Goal: Navigation & Orientation: Locate item on page

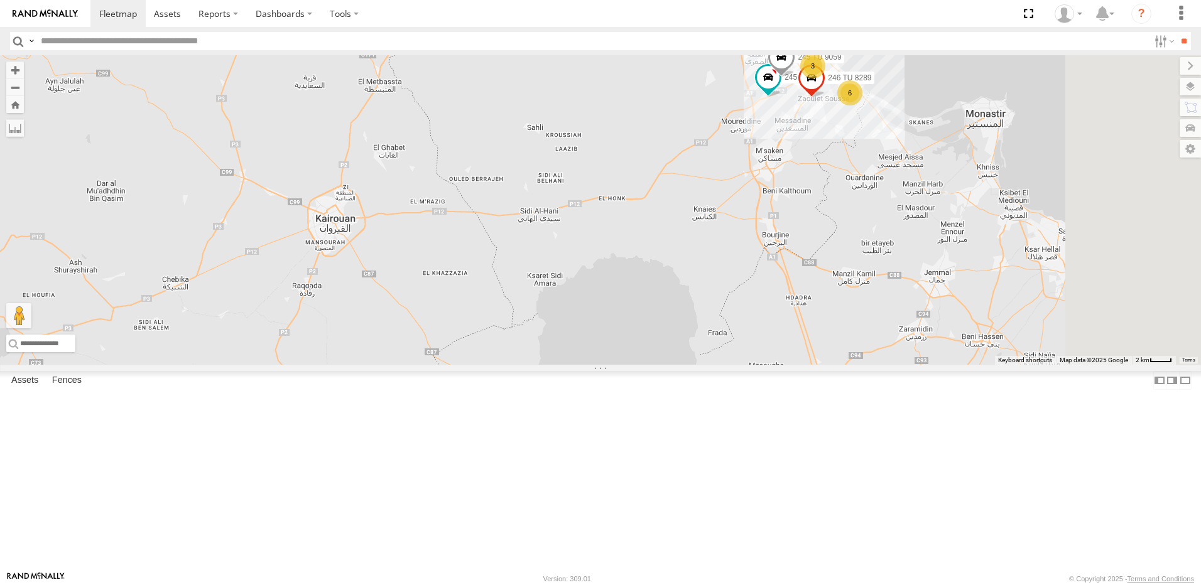
drag, startPoint x: 970, startPoint y: 170, endPoint x: 859, endPoint y: 253, distance: 139.1
click at [859, 253] on div "241 TU 2029 245 TU 9057 245 TU 9053 231 TU 3163 245 TU 9066 245 TU 9056 245 TU …" at bounding box center [600, 210] width 1201 height 310
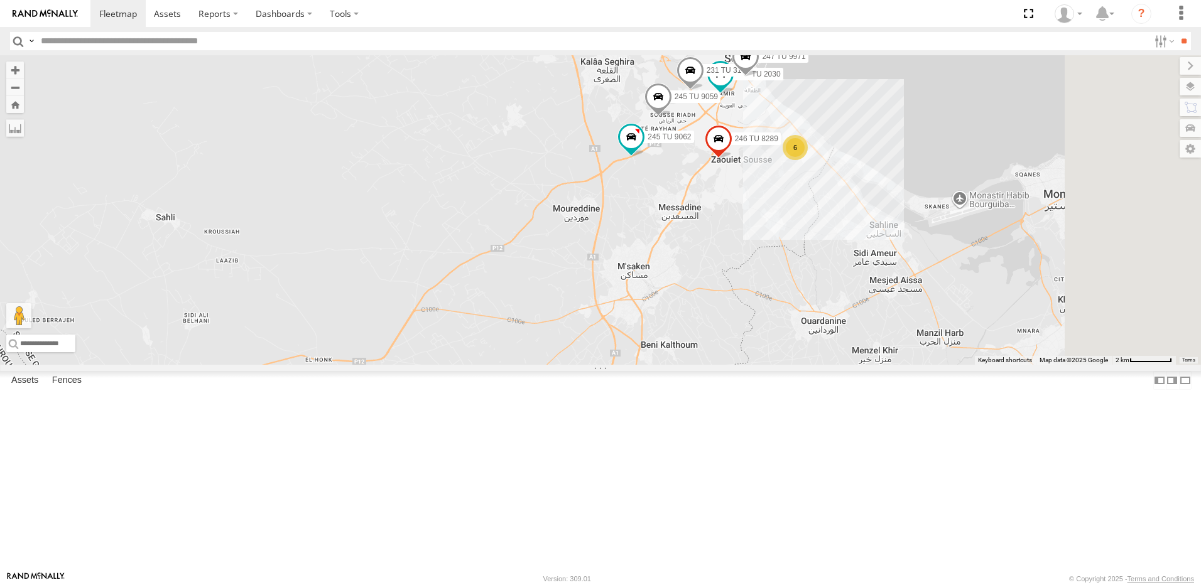
drag, startPoint x: 937, startPoint y: 231, endPoint x: 839, endPoint y: 282, distance: 111.0
click at [839, 282] on div "241 TU 2029 245 TU 9057 245 TU 9053 231 TU 3163 245 TU 9066 245 TU 9056 245 TU …" at bounding box center [600, 210] width 1201 height 310
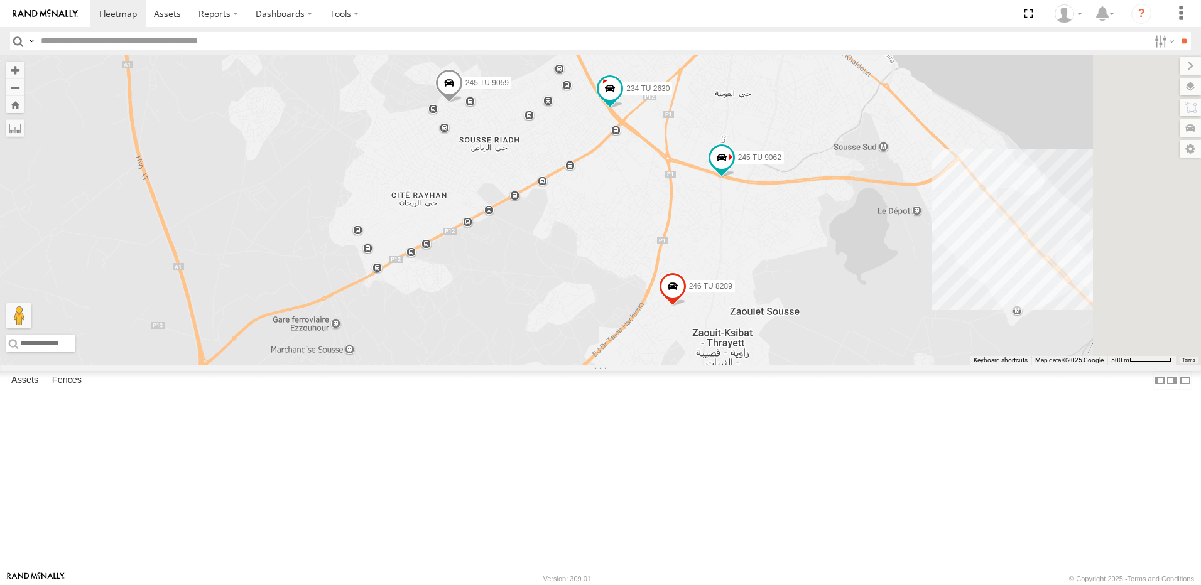
drag, startPoint x: 857, startPoint y: 380, endPoint x: 774, endPoint y: 401, distance: 85.5
click at [774, 365] on div "241 TU 2030 241 TU 2026 245 TU 9062 247 TU 9971 231 TU 3158 246 TU 8289 245 TU …" at bounding box center [600, 210] width 1201 height 310
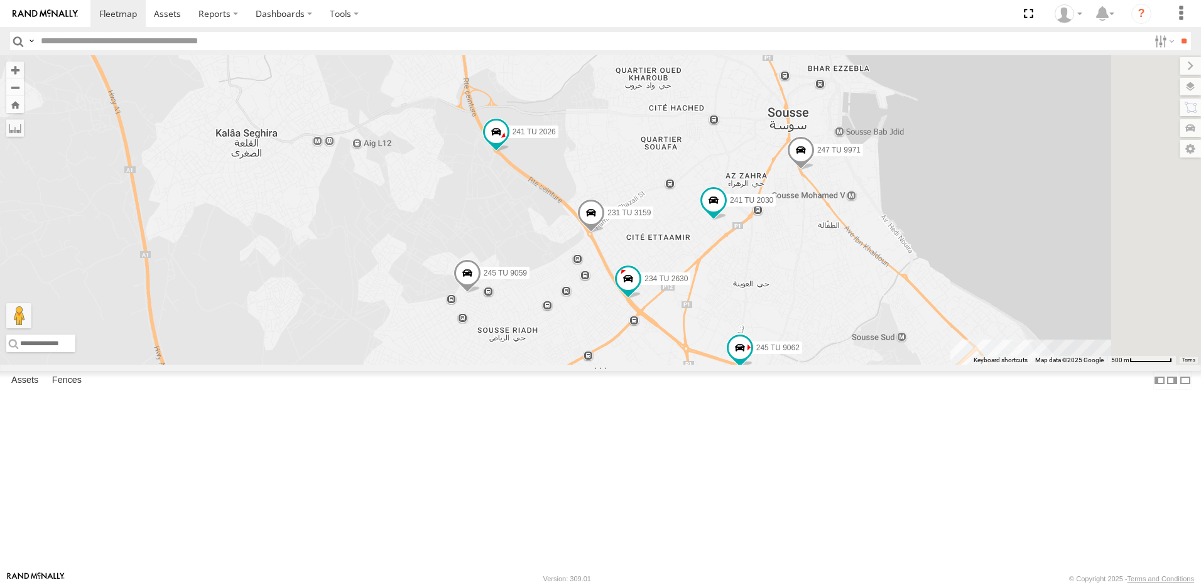
drag, startPoint x: 761, startPoint y: 257, endPoint x: 787, endPoint y: 453, distance: 197.8
click at [787, 365] on div "241 TU 2030 241 TU 2026 245 TU 9062 247 TU 9971 231 TU 3158 246 TU 8289 245 TU …" at bounding box center [600, 210] width 1201 height 310
click at [508, 144] on span at bounding box center [497, 133] width 23 height 23
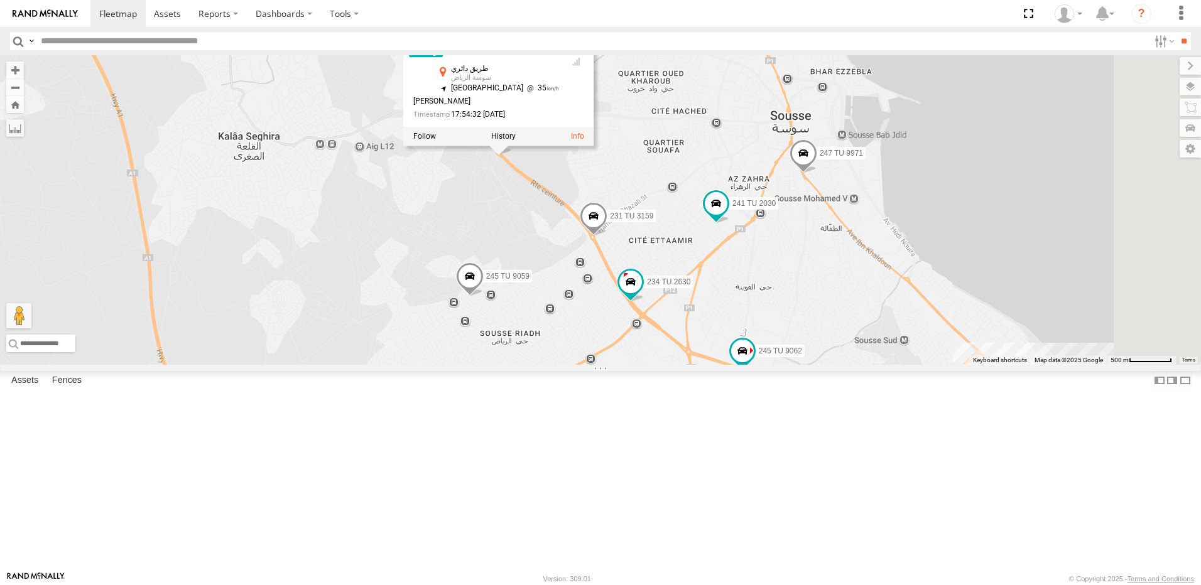
click at [650, 305] on div "241 TU 2030 241 TU 2026 245 TU 9062 247 TU 9971 231 TU 3158 246 TU 8289 245 TU …" at bounding box center [600, 210] width 1201 height 310
click at [634, 306] on div "241 TU 2030 241 TU 2026 245 TU 9062 247 TU 9971 231 TU 3158 246 TU 8289 245 TU …" at bounding box center [600, 210] width 1201 height 310
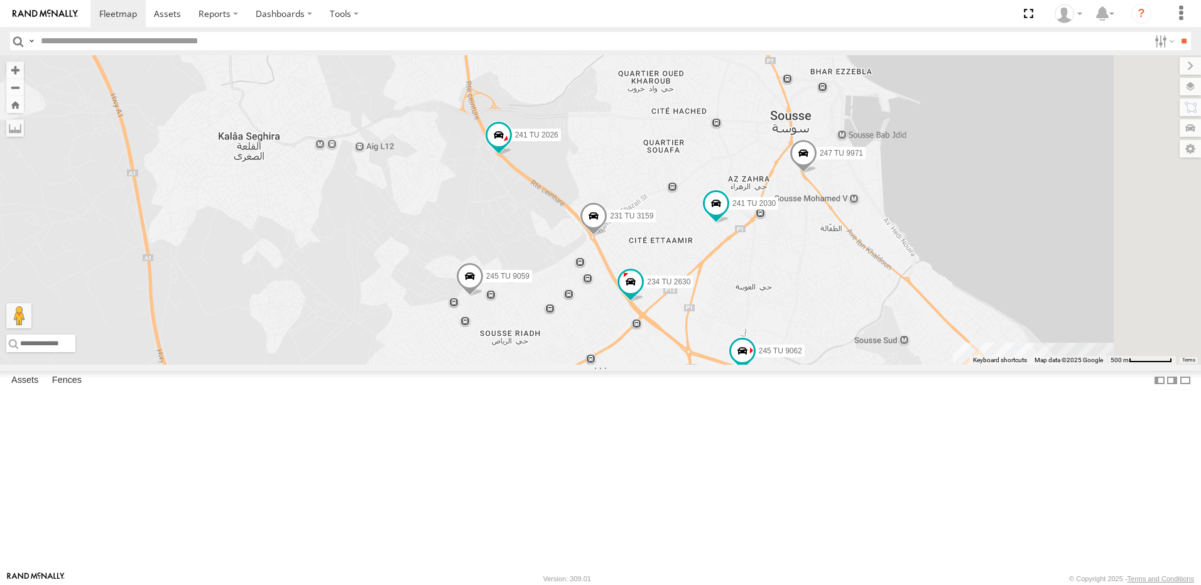
drag, startPoint x: 564, startPoint y: 288, endPoint x: 595, endPoint y: 349, distance: 68.0
click at [601, 365] on div "241 TU 2030 241 TU 2026 245 TU 9062 247 TU 9971 231 TU 3158 246 TU 8289 245 TU …" at bounding box center [600, 210] width 1201 height 310
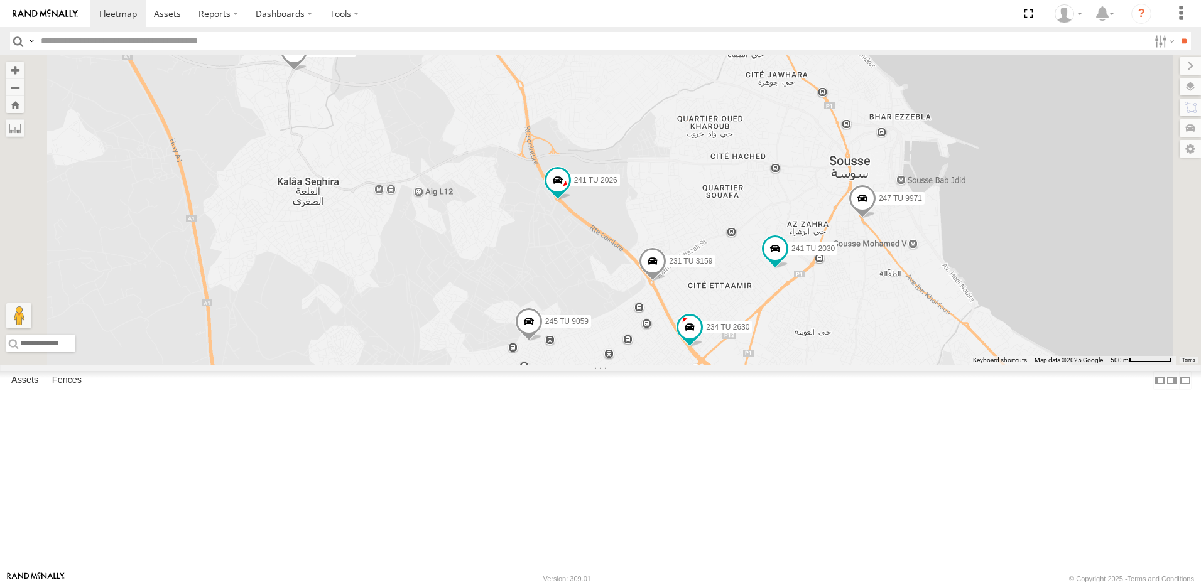
drag, startPoint x: 518, startPoint y: 259, endPoint x: 625, endPoint y: 337, distance: 132.2
click at [625, 337] on div "241 TU 2030 241 TU 2026 245 TU 9062 247 TU 9971 231 TU 3158 246 TU 8289 245 TU …" at bounding box center [600, 210] width 1201 height 310
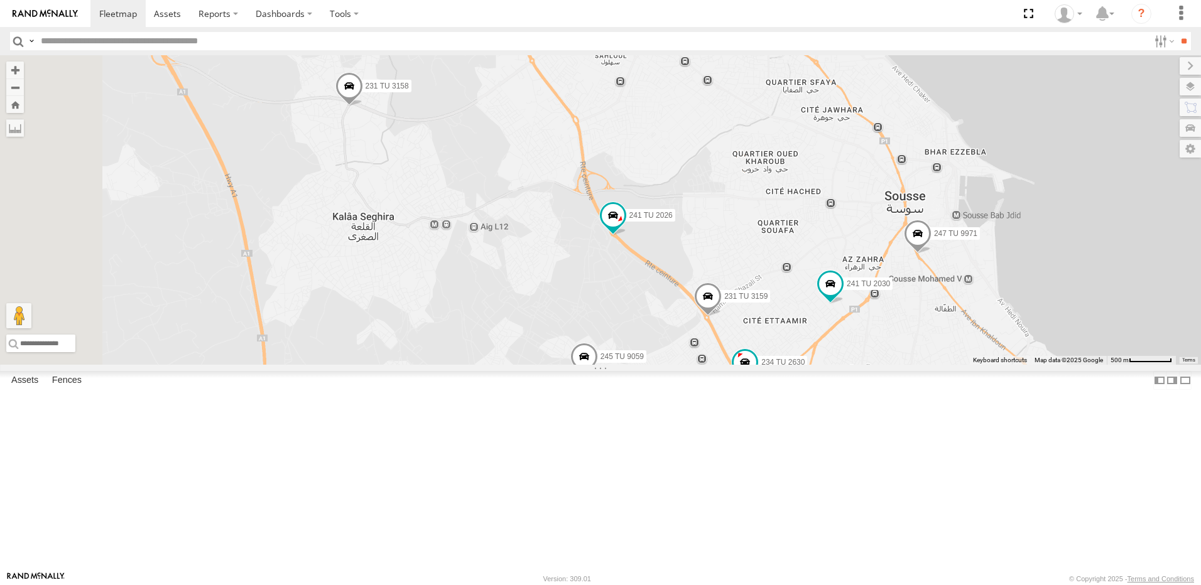
click at [363, 106] on span at bounding box center [349, 89] width 28 height 34
click at [580, 284] on div "241 TU 2030 241 TU 2026 245 TU 9062 247 TU 9971 231 TU 3158 246 TU 8289 245 TU …" at bounding box center [600, 210] width 1201 height 310
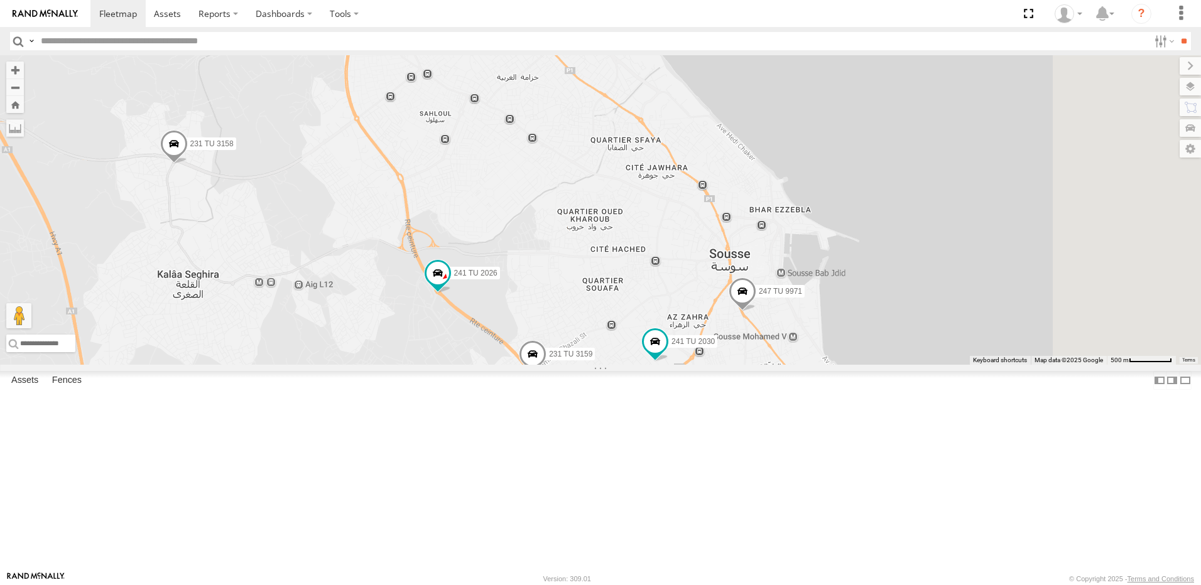
drag, startPoint x: 636, startPoint y: 275, endPoint x: 491, endPoint y: 298, distance: 146.3
click at [491, 298] on div "241 TU 2030 241 TU 2026 245 TU 9062 247 TU 9971 231 TU 3158 246 TU 8289 245 TU …" at bounding box center [600, 210] width 1201 height 310
click at [756, 310] on span at bounding box center [742, 293] width 28 height 34
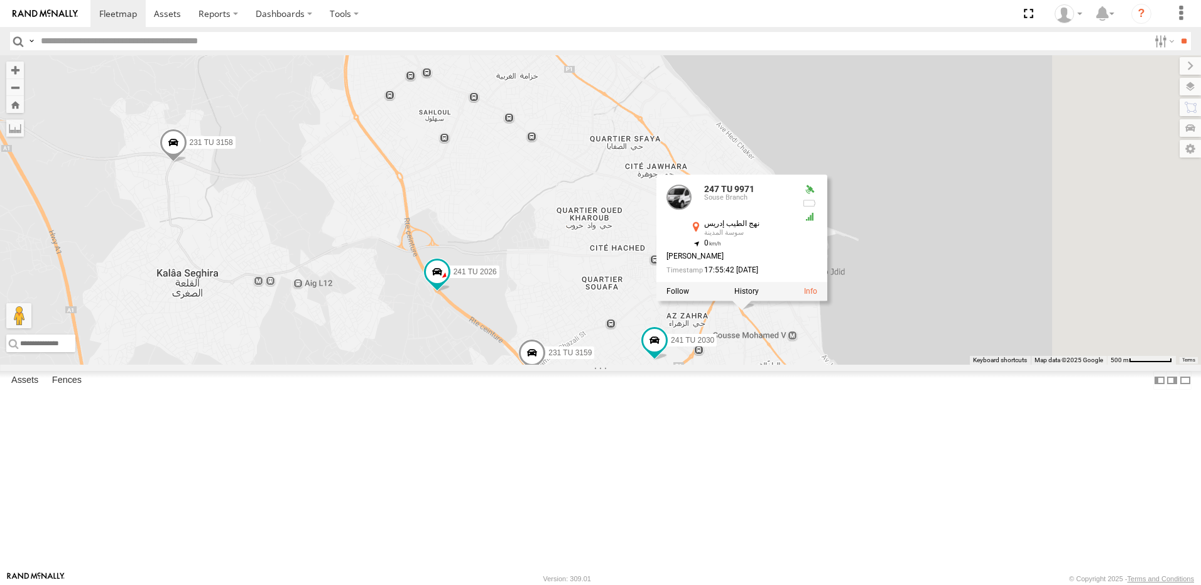
click at [754, 329] on div "241 TU 2030 241 TU 2026 245 TU 9062 247 TU 9971 231 TU 3158 246 TU 8289 245 TU …" at bounding box center [600, 210] width 1201 height 310
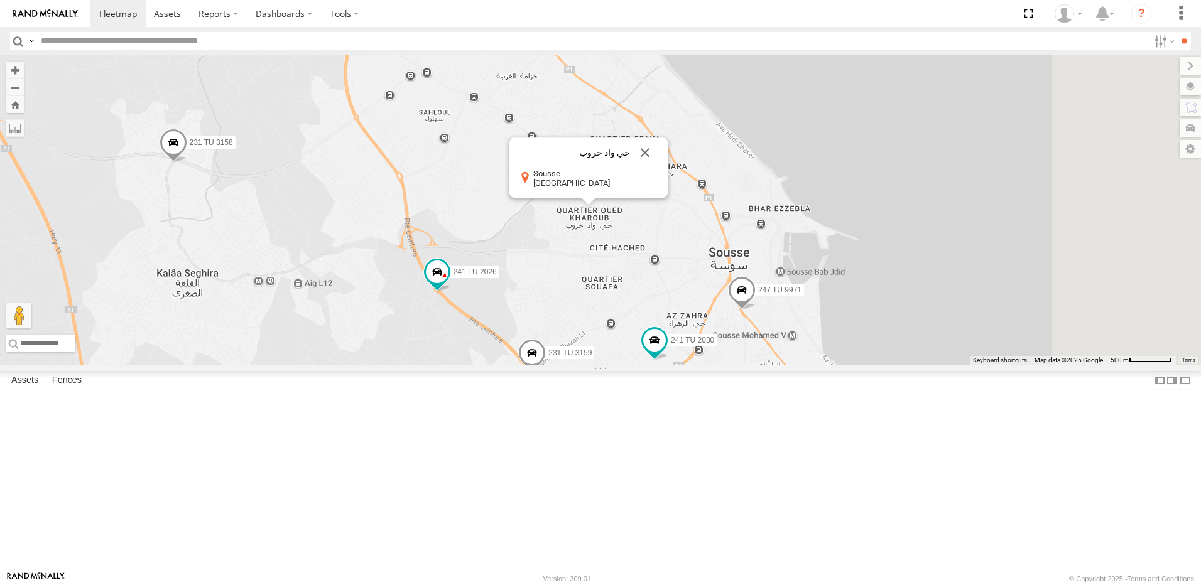
click at [896, 365] on div "241 TU 2030 241 TU 2026 245 TU 9062 247 TU 9971 231 TU 3158 246 TU 8289 245 TU …" at bounding box center [600, 210] width 1201 height 310
click at [660, 168] on button "Close" at bounding box center [645, 153] width 30 height 30
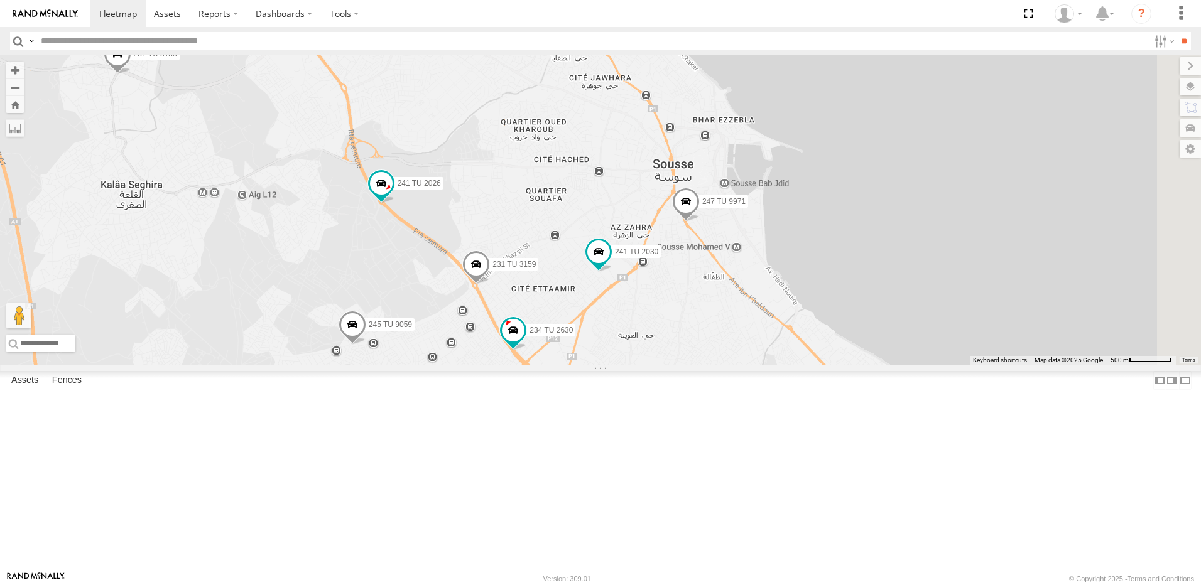
drag, startPoint x: 864, startPoint y: 413, endPoint x: 837, endPoint y: 437, distance: 36.5
click at [807, 320] on div "241 TU 2030 241 TU 2026 245 TU 9062 247 TU 9971 231 TU 3158 246 TU 8289 245 TU …" at bounding box center [600, 210] width 1201 height 310
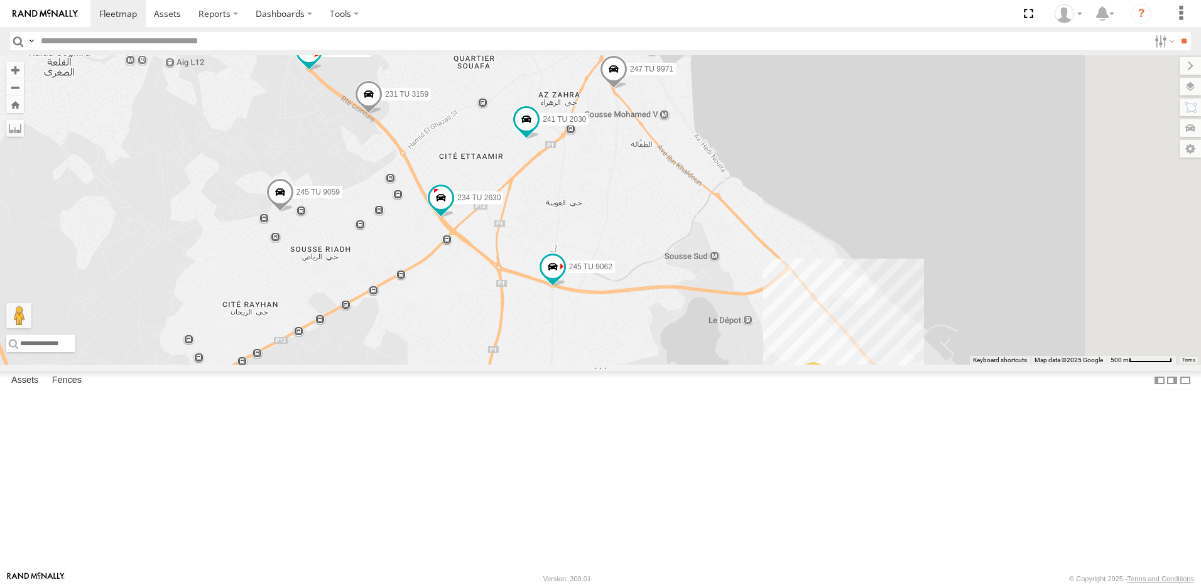
drag, startPoint x: 802, startPoint y: 410, endPoint x: 709, endPoint y: 240, distance: 194.0
click at [709, 240] on div "241 TU 2030 241 TU 2026 245 TU 9062 247 TU 9971 231 TU 3158 246 TU 8289 245 TU …" at bounding box center [600, 210] width 1201 height 310
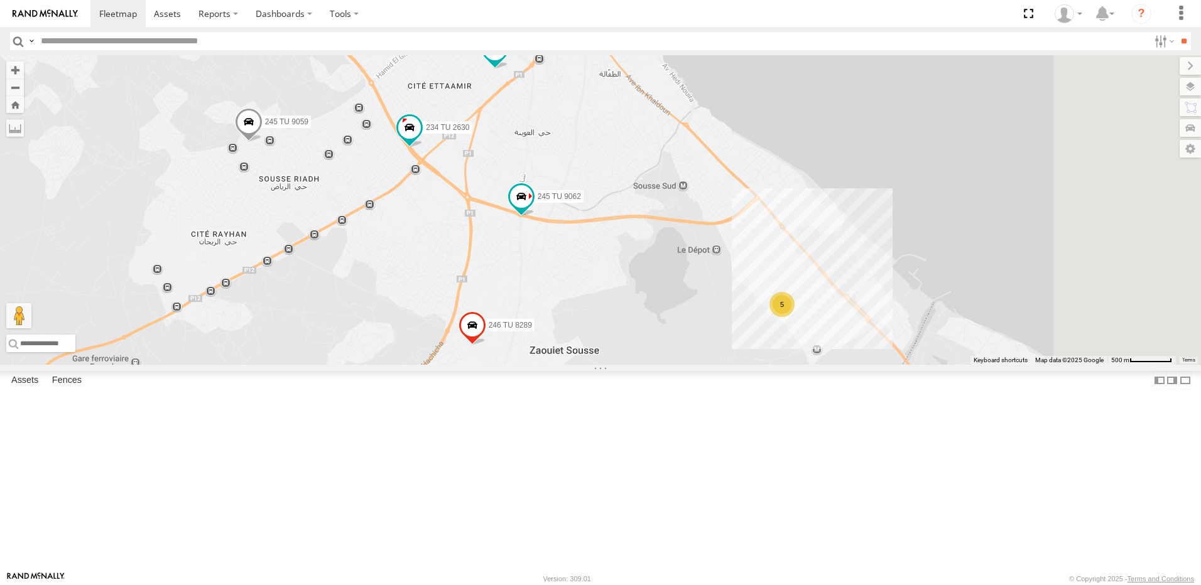
drag, startPoint x: 891, startPoint y: 334, endPoint x: 805, endPoint y: 271, distance: 106.7
click at [868, 320] on div "241 TU 2030 241 TU 2026 245 TU 9062 247 TU 9971 231 TU 3158 246 TU 8289 245 TU …" at bounding box center [600, 210] width 1201 height 310
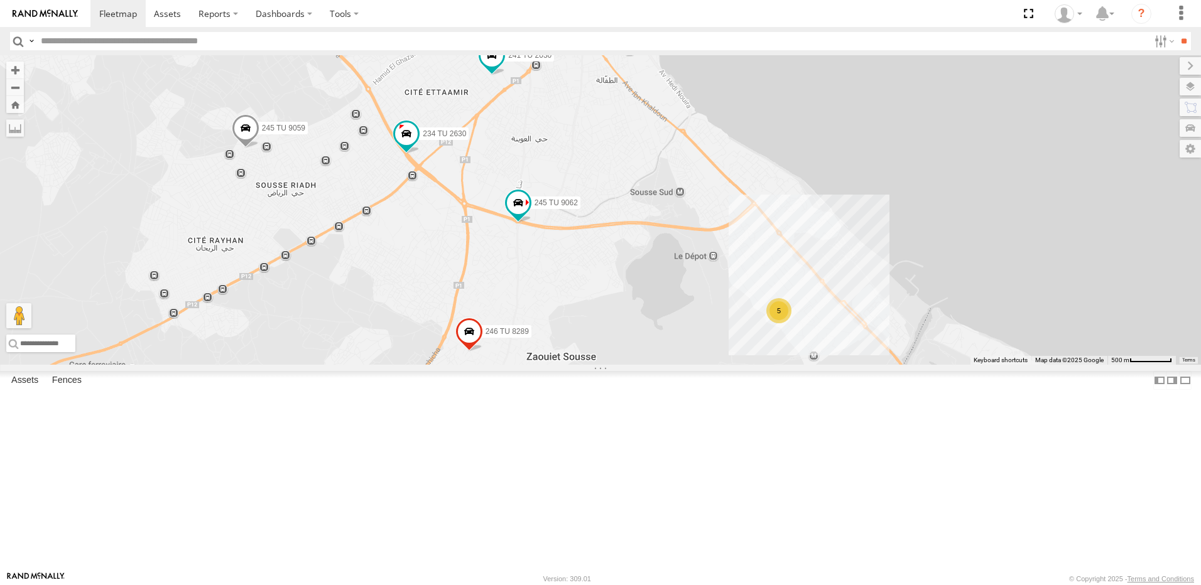
drag, startPoint x: 713, startPoint y: 232, endPoint x: 674, endPoint y: 192, distance: 56.0
click at [726, 251] on div "241 TU 2030 241 TU 2026 245 TU 9062 247 TU 9971 231 TU 3158 246 TU 8289 245 TU …" at bounding box center [600, 210] width 1201 height 310
click at [503, 67] on span at bounding box center [492, 56] width 23 height 23
click at [706, 212] on div "241 TU 2030 241 TU 2026 245 TU 9062 247 TU 9971 231 TU 3158 246 TU 8289 245 TU …" at bounding box center [600, 210] width 1201 height 310
drag, startPoint x: 809, startPoint y: 323, endPoint x: 765, endPoint y: 206, distance: 124.8
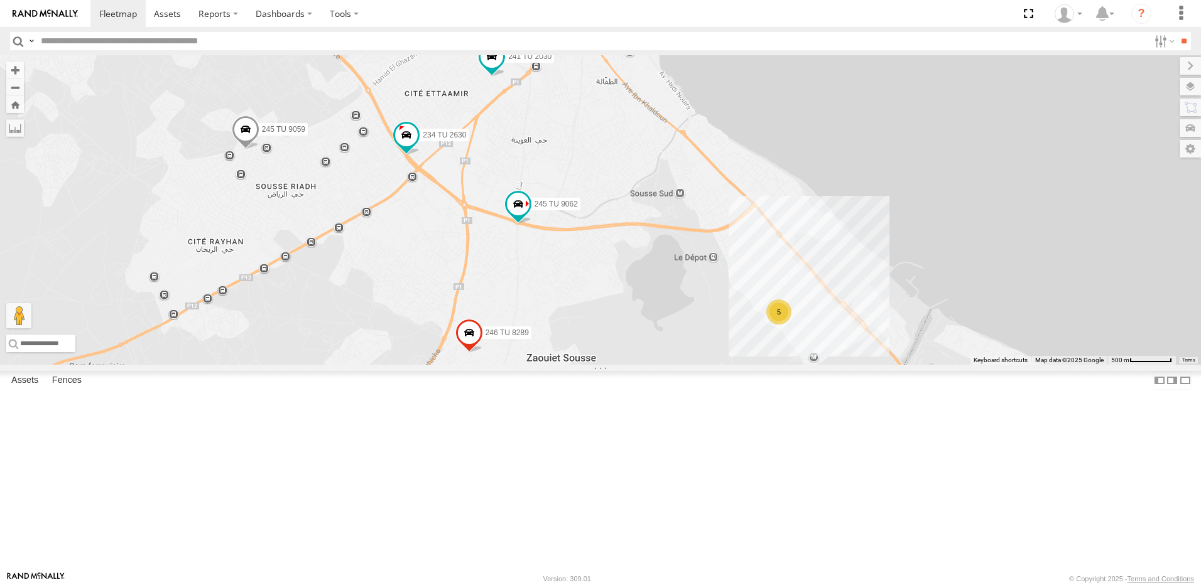
click at [765, 206] on div "241 TU 2030 241 TU 2026 245 TU 9062 247 TU 9971 231 TU 3158 246 TU 8289 245 TU …" at bounding box center [600, 210] width 1201 height 310
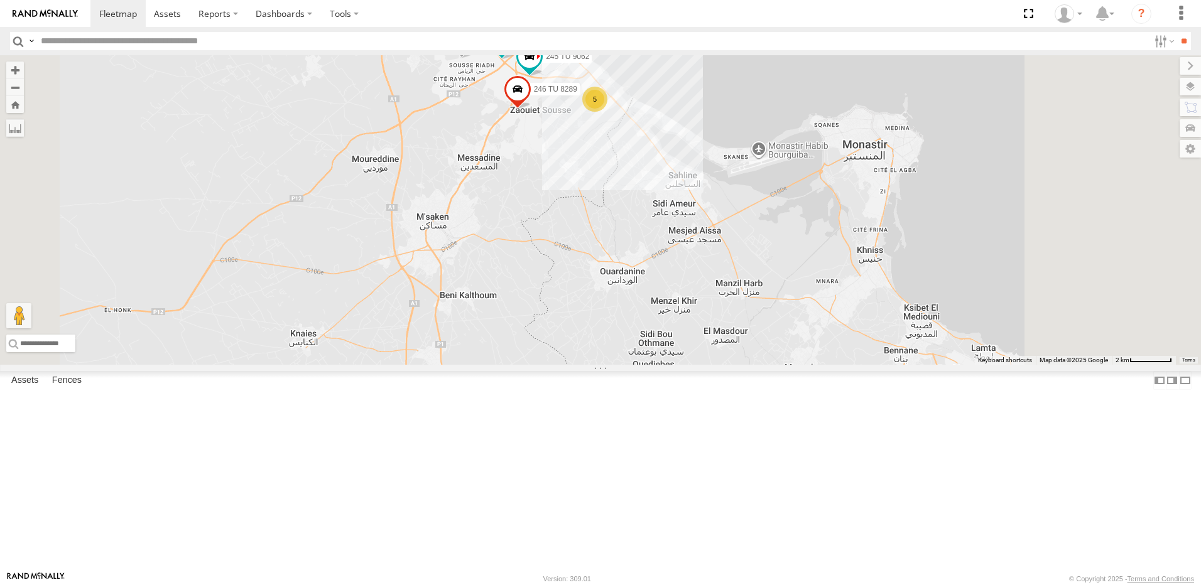
drag, startPoint x: 786, startPoint y: 381, endPoint x: 744, endPoint y: 229, distance: 157.0
click at [743, 226] on div "241 TU 2030 245 TU 9061 245 TU 9062 247 TU 9971 231 TU 3158 246 TU 8289 245 TU …" at bounding box center [600, 210] width 1201 height 310
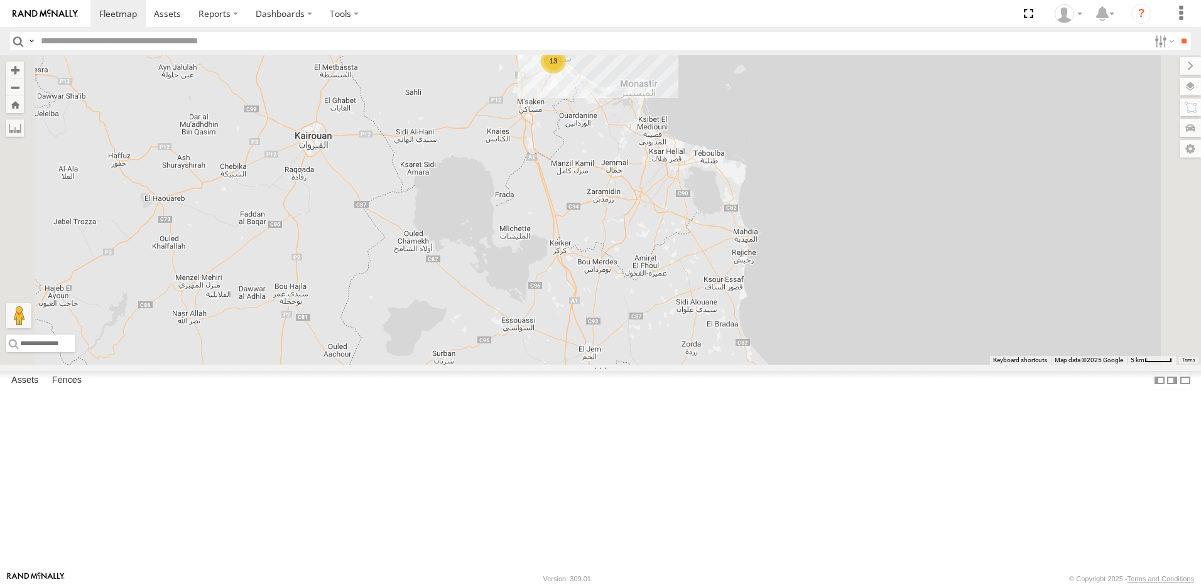
drag, startPoint x: 799, startPoint y: 435, endPoint x: 763, endPoint y: 184, distance: 253.3
click at [763, 199] on div "245 TU 9061 231 TU 3158 13" at bounding box center [600, 210] width 1201 height 310
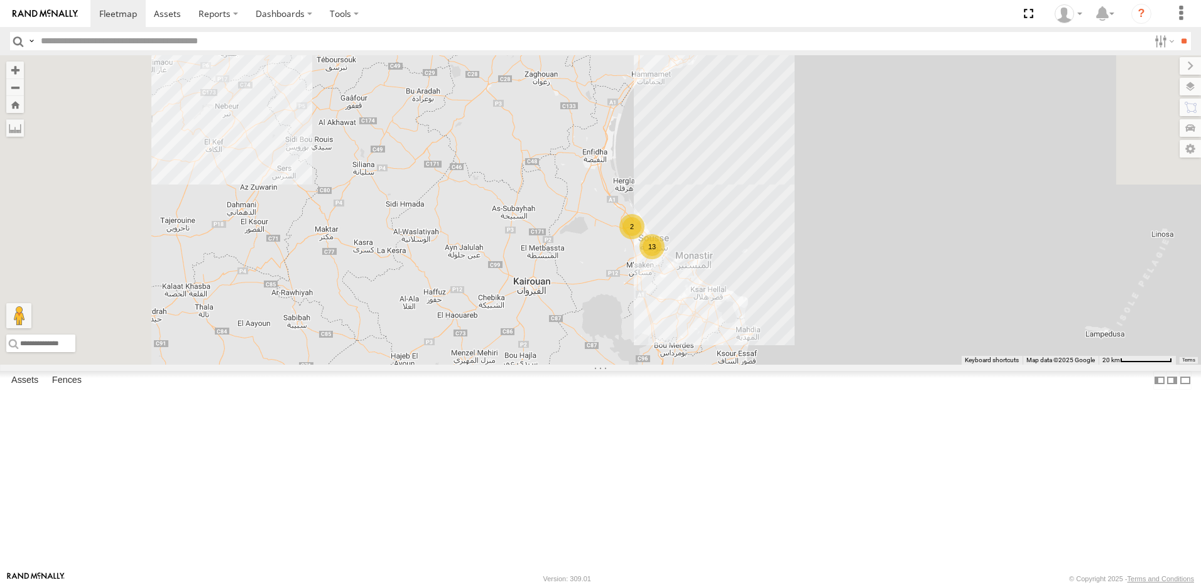
drag, startPoint x: 731, startPoint y: 172, endPoint x: 807, endPoint y: 427, distance: 266.0
click at [807, 365] on div "13 3 3 2 246 TU 8280" at bounding box center [600, 210] width 1201 height 310
drag, startPoint x: 803, startPoint y: 352, endPoint x: 797, endPoint y: 378, distance: 26.5
click at [666, 264] on div "13" at bounding box center [653, 251] width 25 height 25
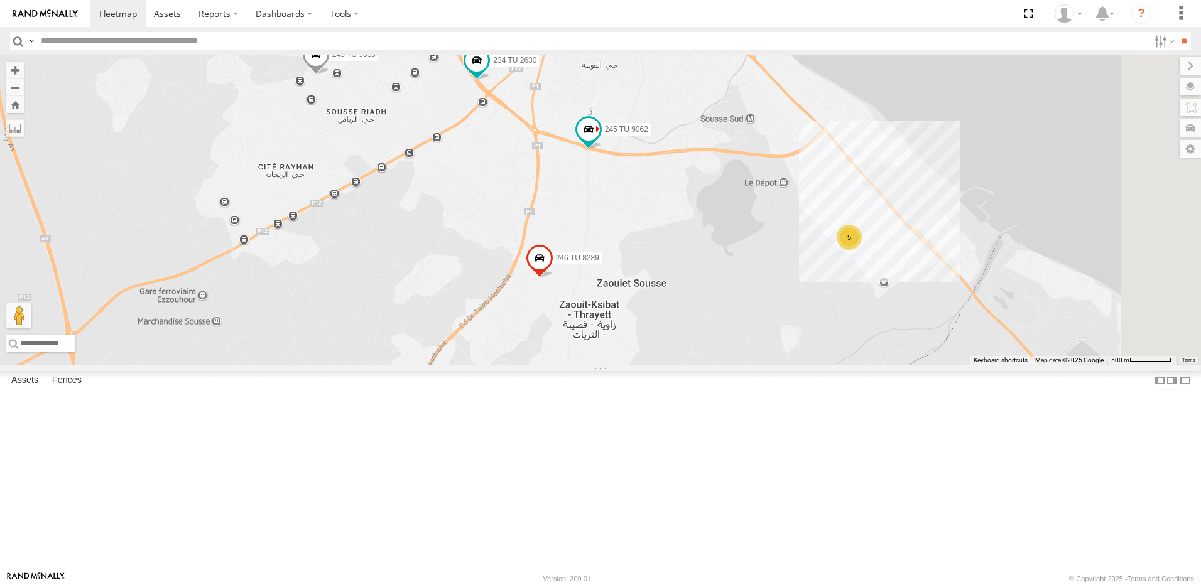
drag, startPoint x: 707, startPoint y: 429, endPoint x: 695, endPoint y: 311, distance: 118.7
click at [695, 311] on div "246 TU 8280 241 TU 2030 231 TU 3159 234 TU 2630 241 TU 2026 5 245 TU 9062 247 T…" at bounding box center [600, 210] width 1201 height 310
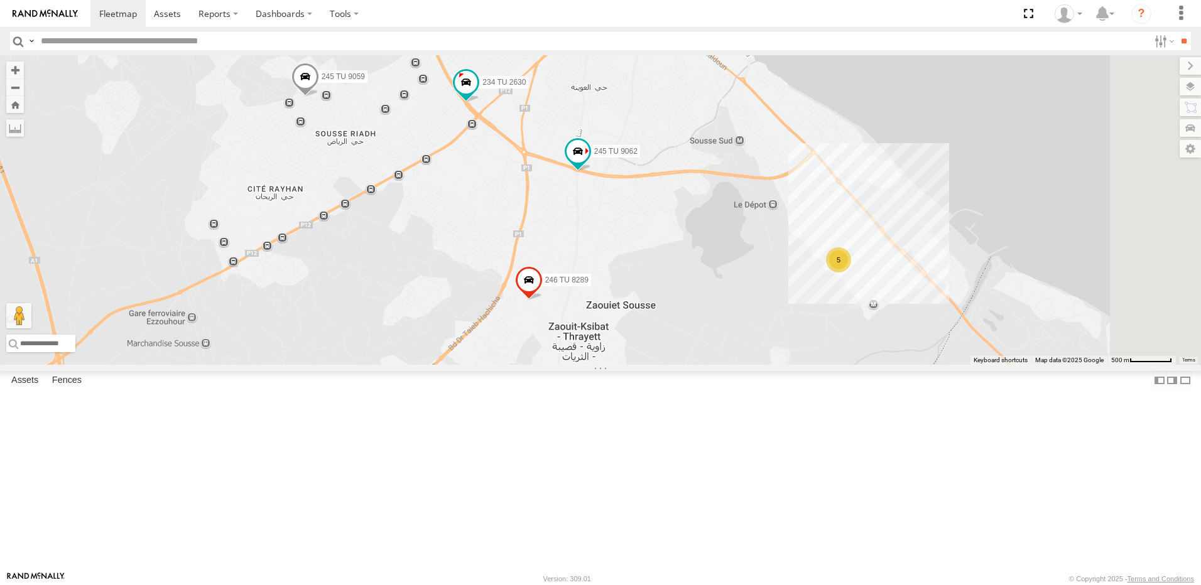
drag, startPoint x: 917, startPoint y: 286, endPoint x: 896, endPoint y: 415, distance: 131.1
click at [884, 365] on div "246 TU 8280 241 TU 2030 231 TU 3159 234 TU 2630 241 TU 2026 5 245 TU 9062 247 T…" at bounding box center [600, 210] width 1201 height 310
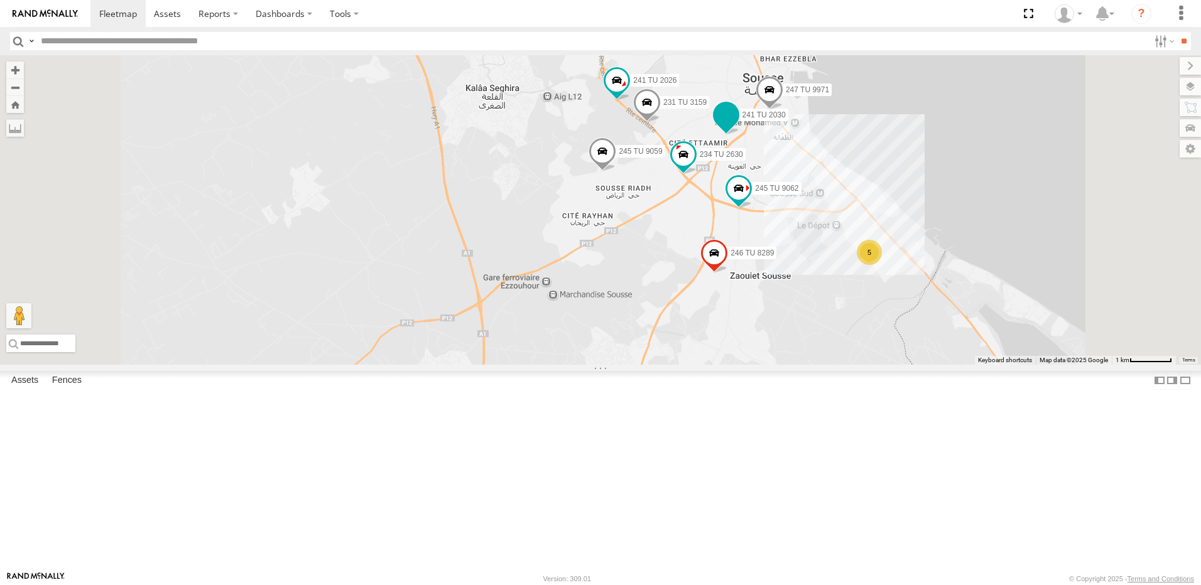
click at [738, 126] on span at bounding box center [726, 115] width 23 height 23
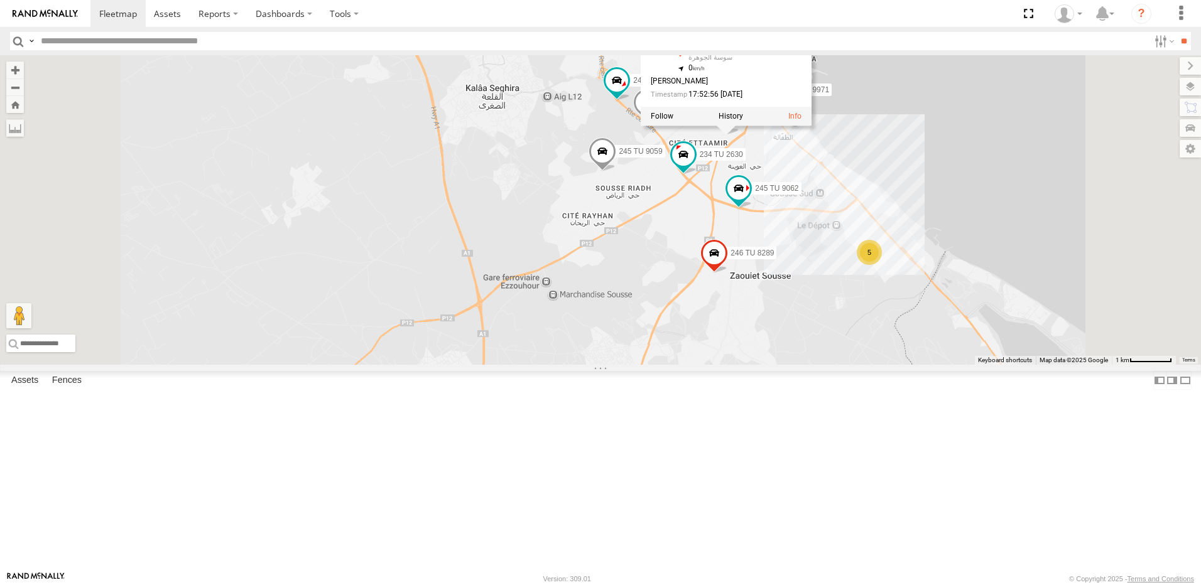
click at [854, 311] on div "246 TU 8280 241 TU 2030 231 TU 3159 234 TU 2630 241 TU 2026 245 TU 9062 247 TU …" at bounding box center [600, 210] width 1201 height 310
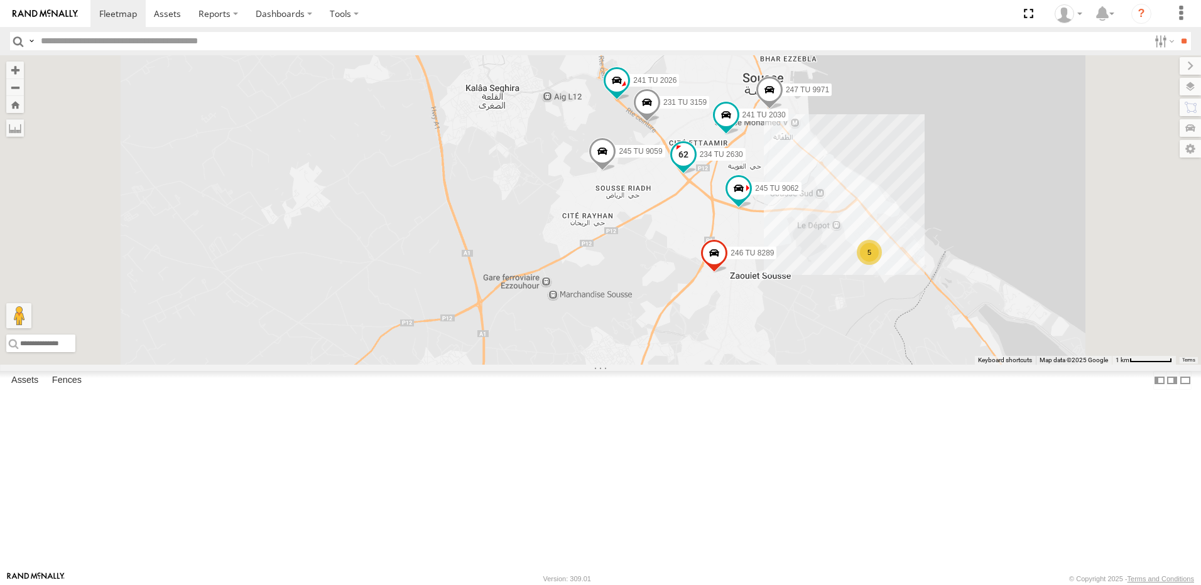
click at [695, 165] on span at bounding box center [683, 154] width 23 height 23
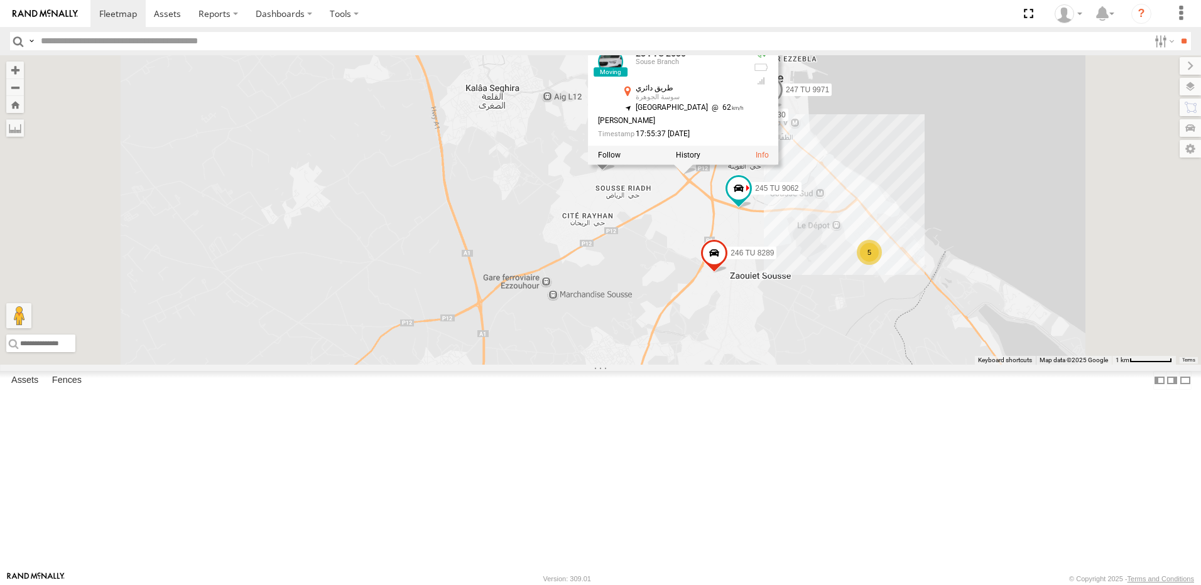
click at [651, 249] on div "246 TU 8280 241 TU 2030 231 TU 3159 234 TU 2630 241 TU 2026 245 TU 9062 247 TU …" at bounding box center [600, 210] width 1201 height 310
